Goal: Find contact information: Find contact information

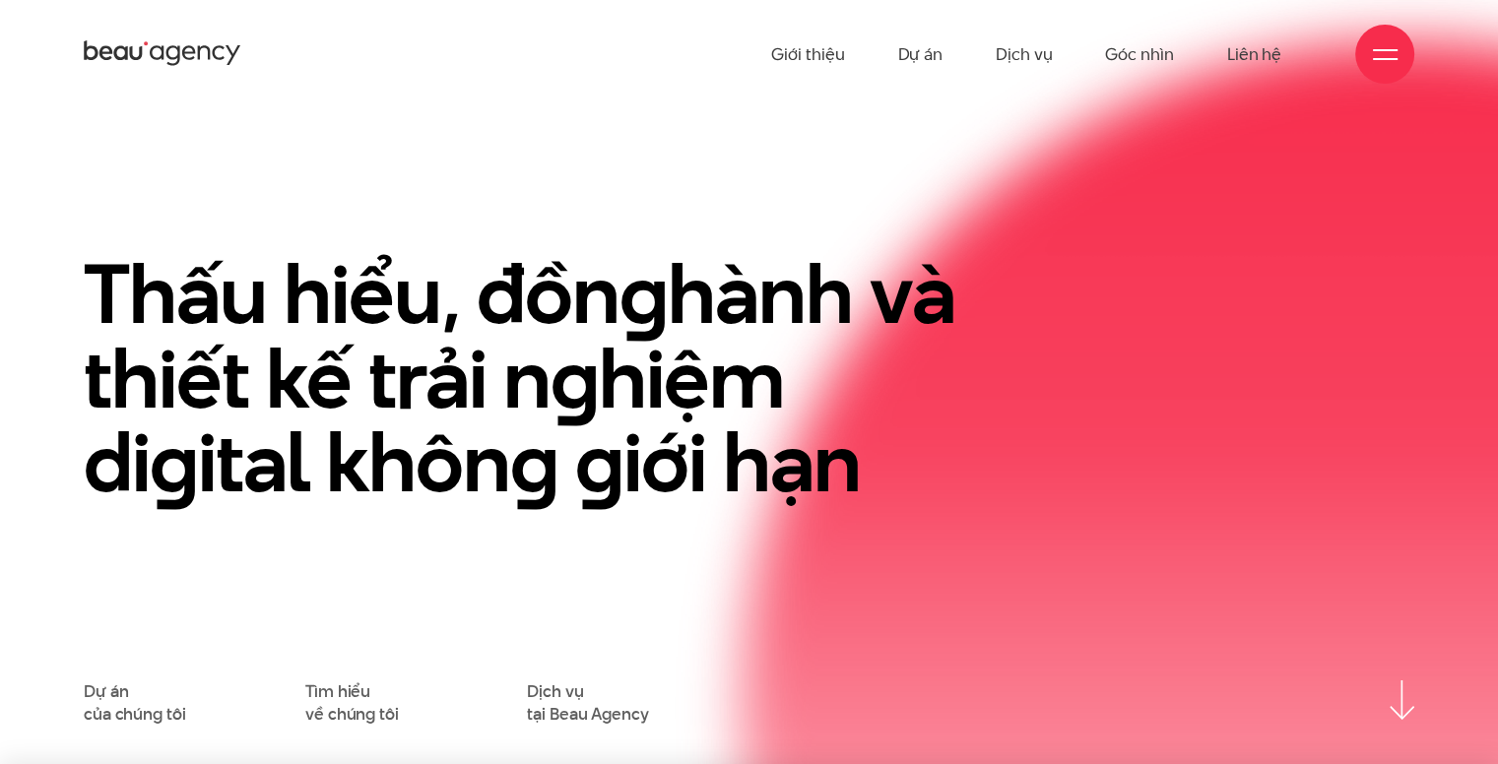
drag, startPoint x: 0, startPoint y: 0, endPoint x: 162, endPoint y: 60, distance: 173.2
drag, startPoint x: 162, startPoint y: 60, endPoint x: 148, endPoint y: 56, distance: 15.3
click at [148, 56] on icon at bounding box center [163, 53] width 158 height 31
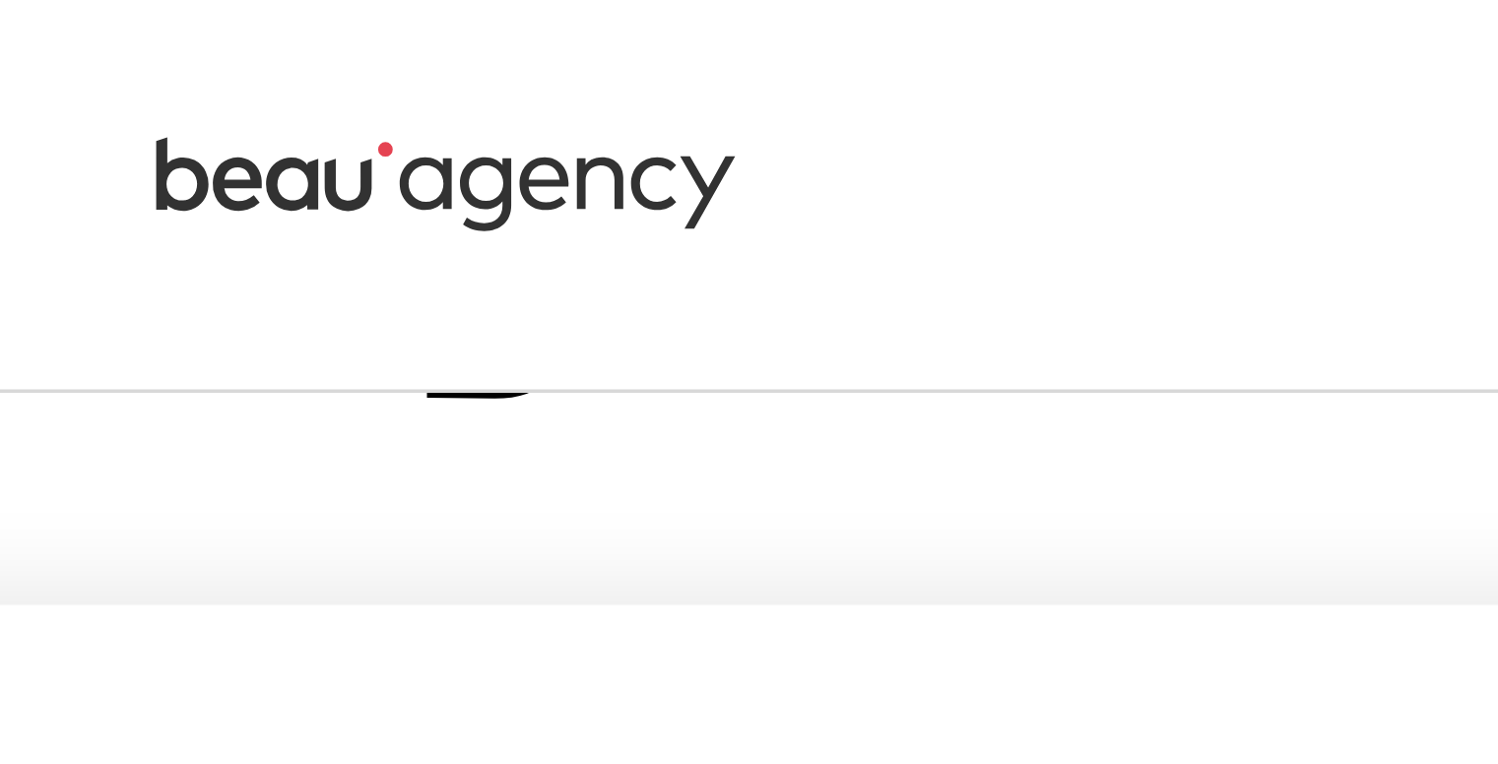
scroll to position [598, 0]
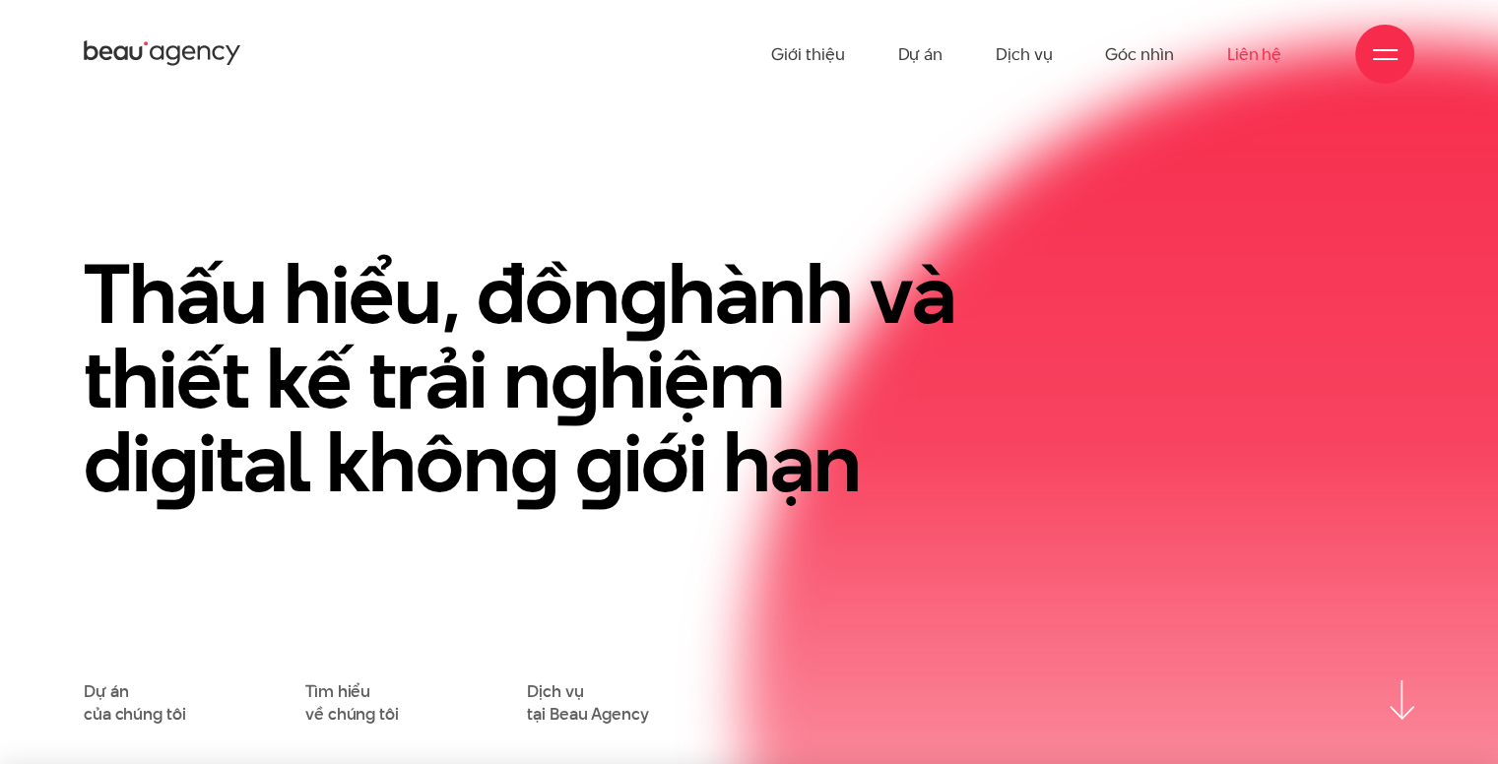
click at [1264, 48] on link "Liên hệ" at bounding box center [1254, 54] width 54 height 108
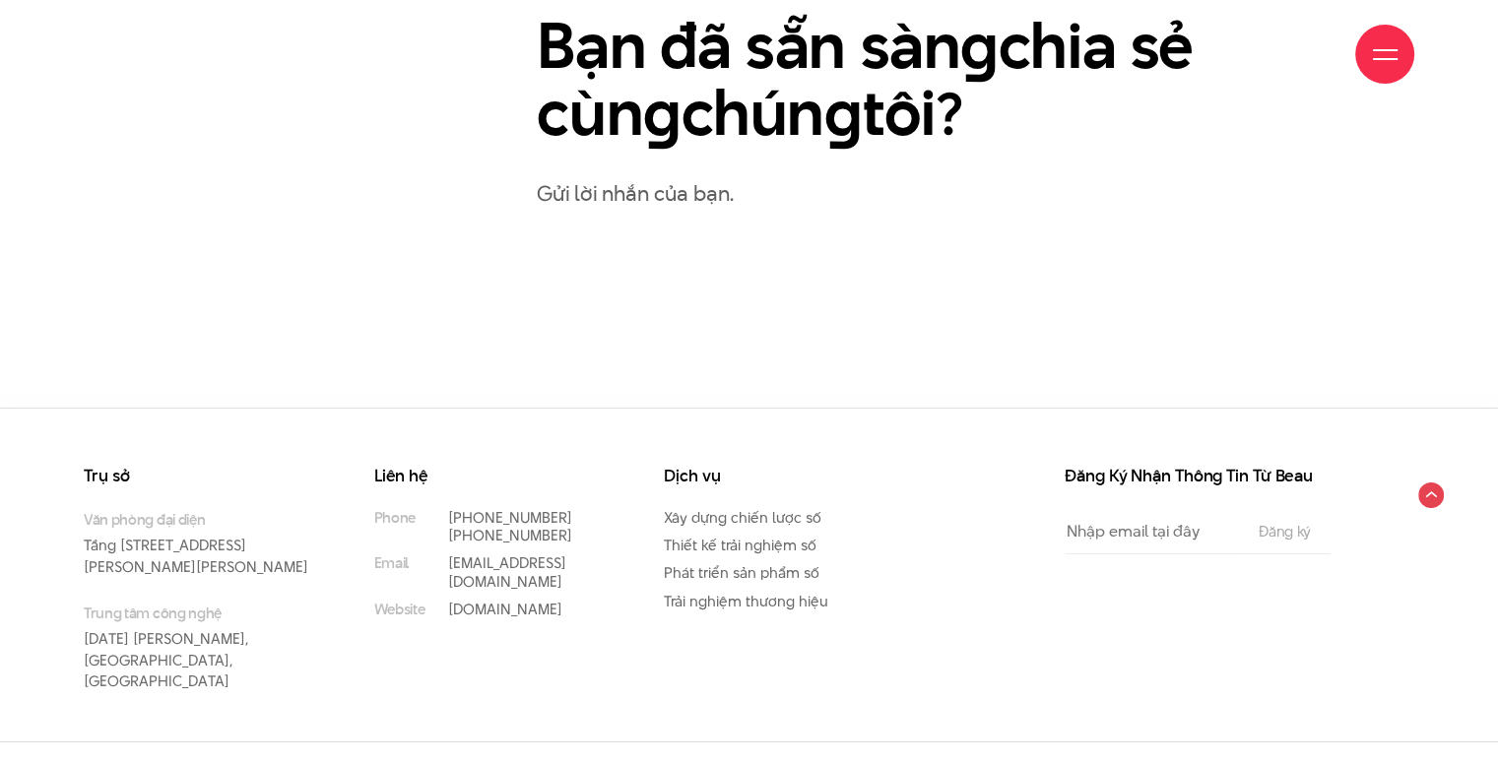
scroll to position [1112, 0]
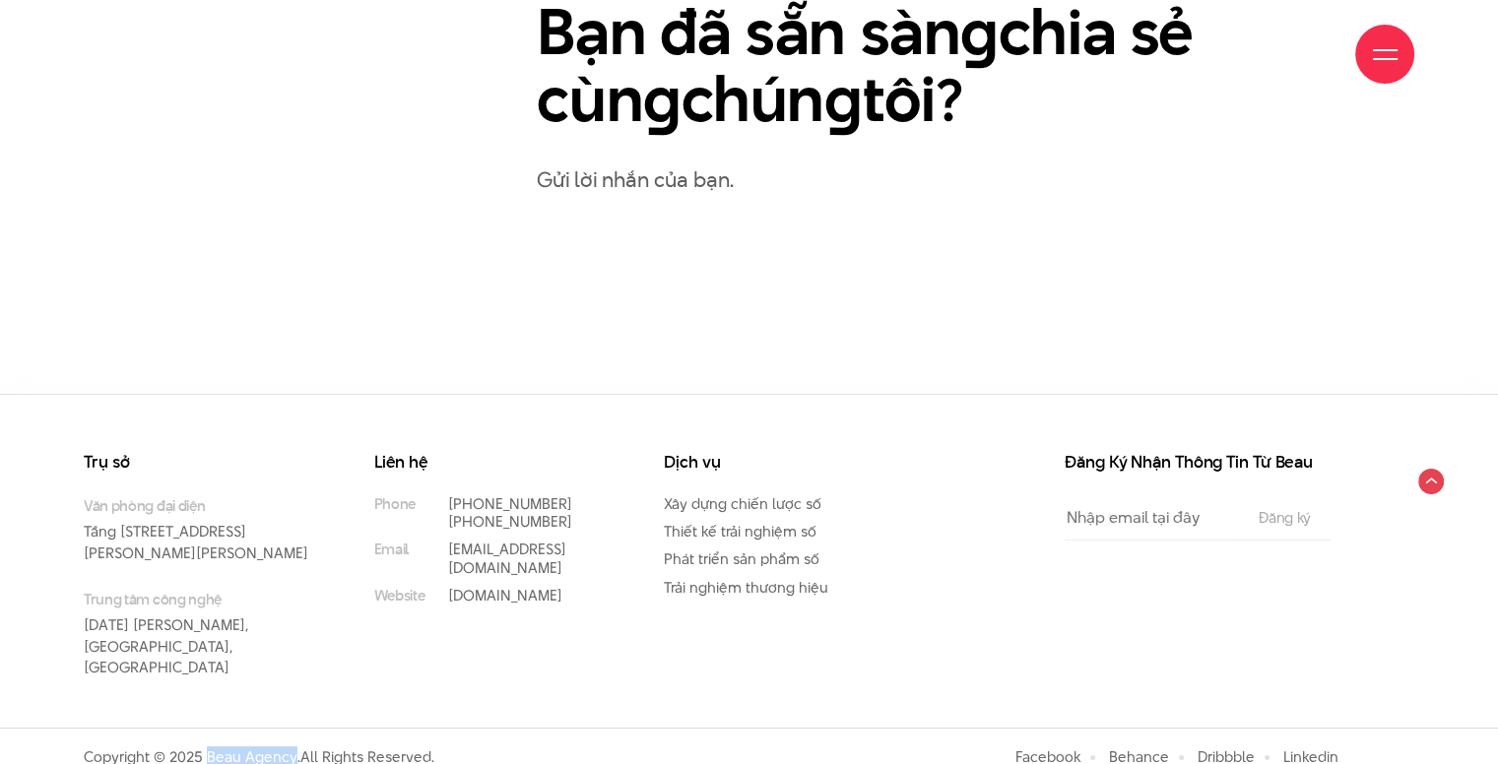
drag, startPoint x: 207, startPoint y: 741, endPoint x: 290, endPoint y: 736, distance: 83.8
click at [290, 748] on p "Copyright © 2025 Beau Agency. All Rights Reserved." at bounding box center [259, 757] width 351 height 18
copy p "Beau Agency"
